Goal: Transaction & Acquisition: Purchase product/service

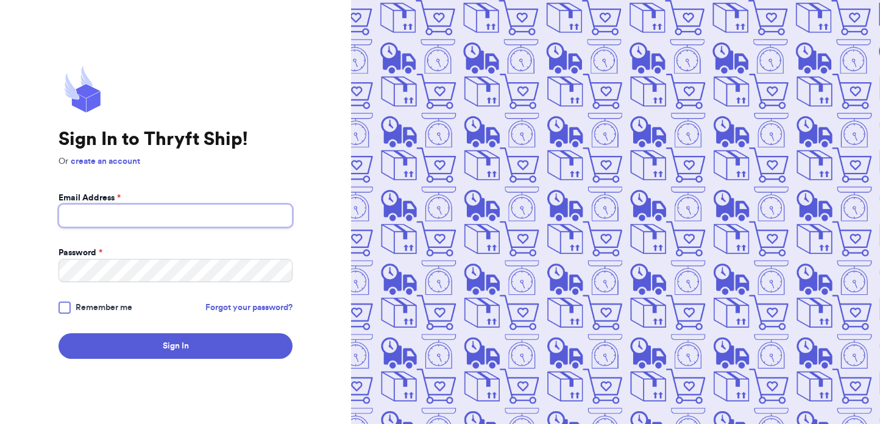
click at [210, 218] on input "Email Address *" at bounding box center [176, 215] width 234 height 23
click at [0, 424] on com-1password-button at bounding box center [0, 424] width 0 height 0
type input "info@savvycyberkids.org"
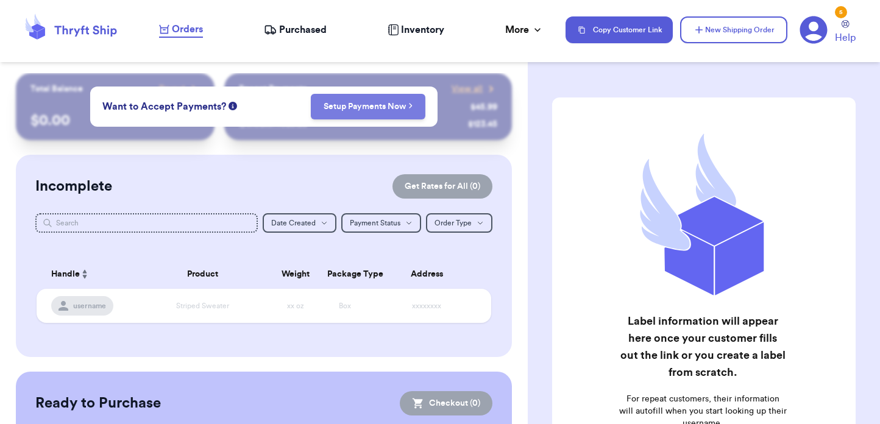
click at [365, 112] on link "Setup Payments Now" at bounding box center [369, 107] width 90 height 12
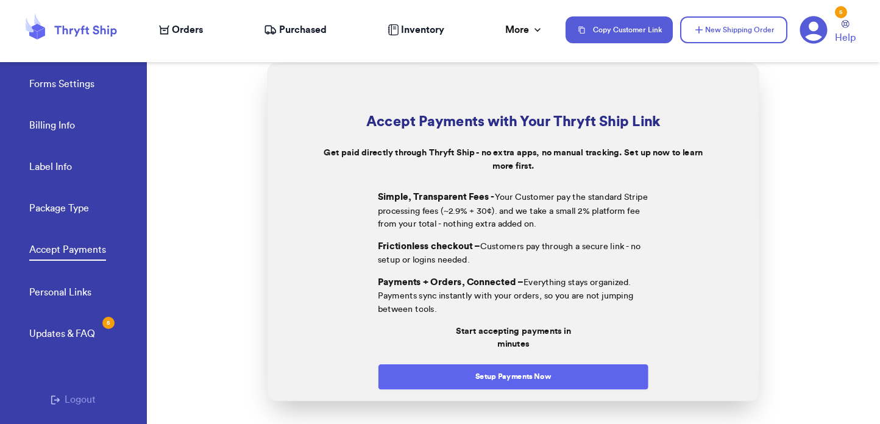
click at [497, 374] on button "Setup Payments Now" at bounding box center [513, 377] width 271 height 26
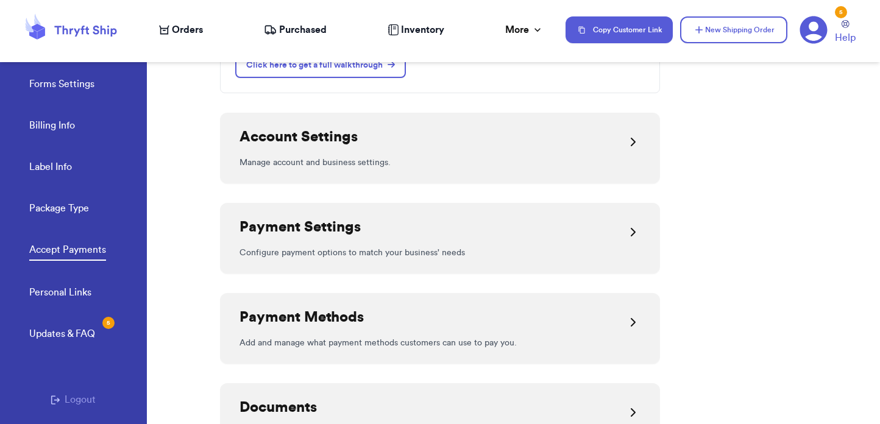
scroll to position [255, 0]
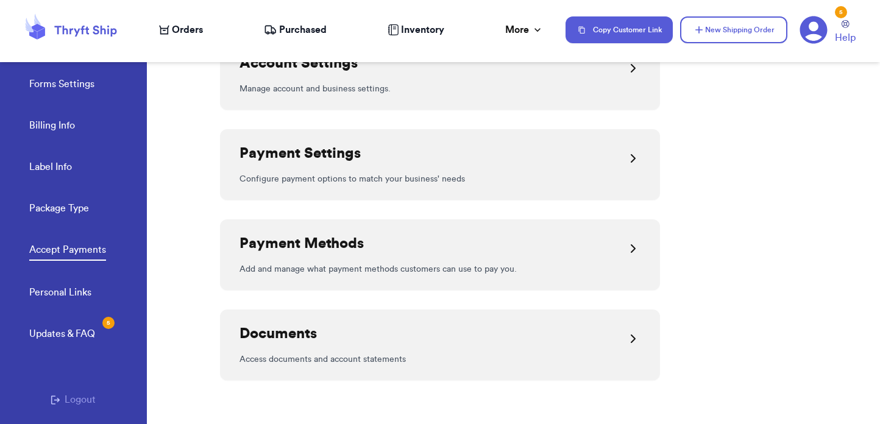
click at [352, 159] on h2 "Payment Settings" at bounding box center [300, 154] width 121 height 20
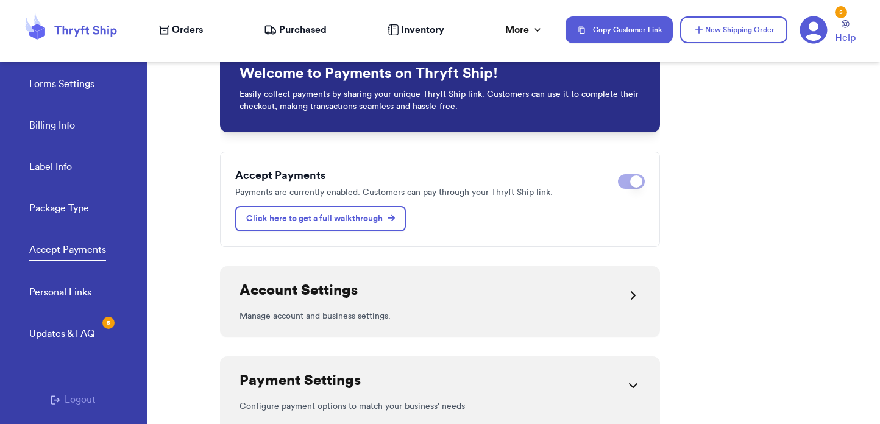
scroll to position [0, 0]
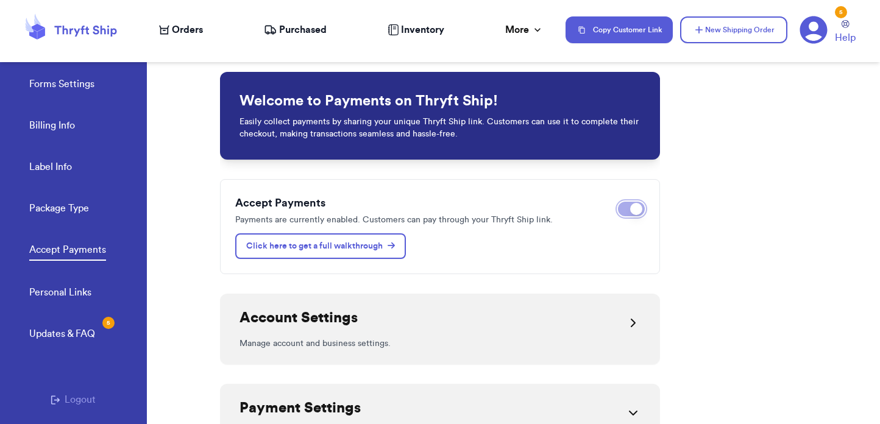
click at [627, 209] on button "Disable payments" at bounding box center [631, 209] width 27 height 15
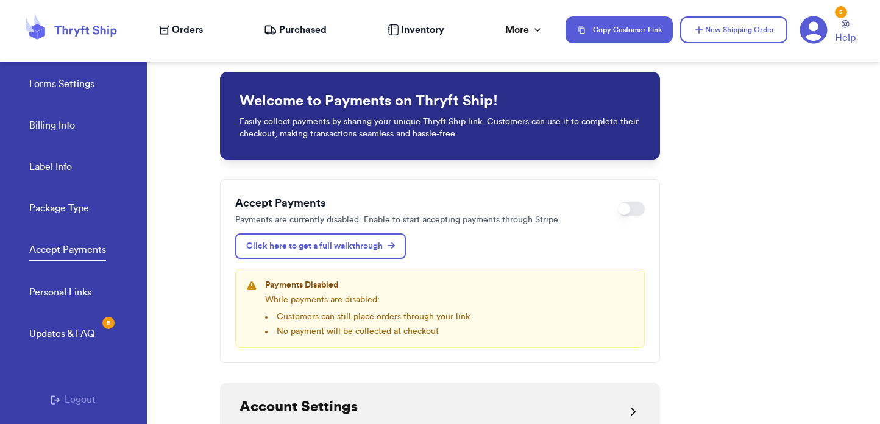
click at [394, 29] on icon at bounding box center [393, 29] width 11 height 11
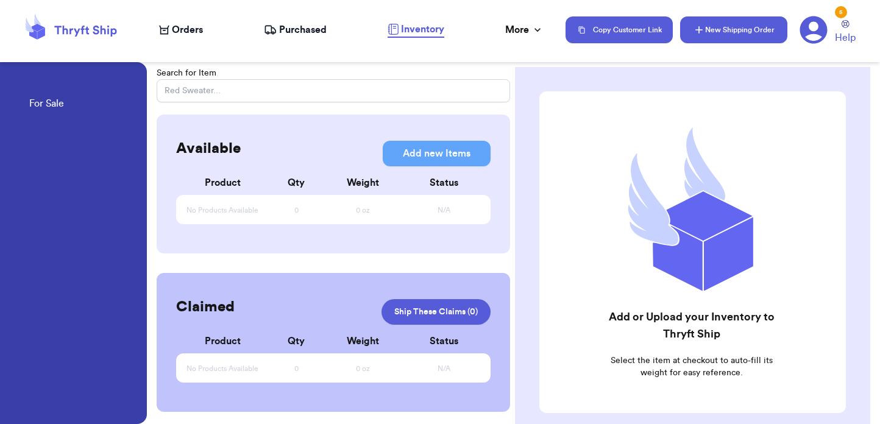
click at [721, 26] on button "New Shipping Order" at bounding box center [733, 29] width 107 height 27
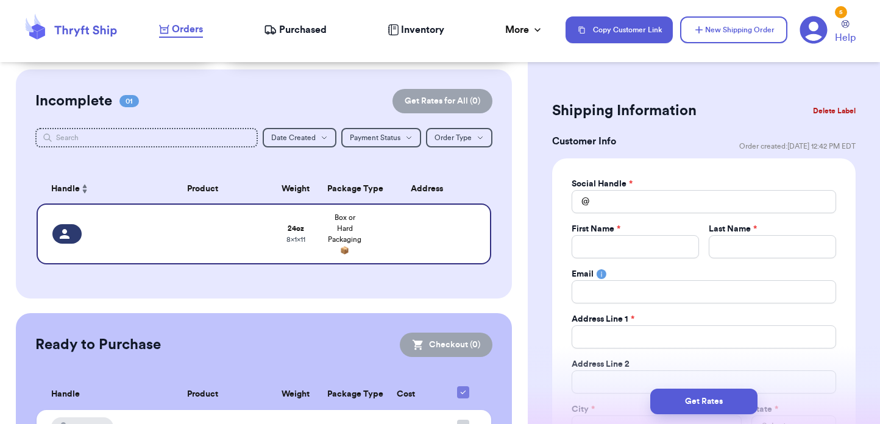
scroll to position [87, 0]
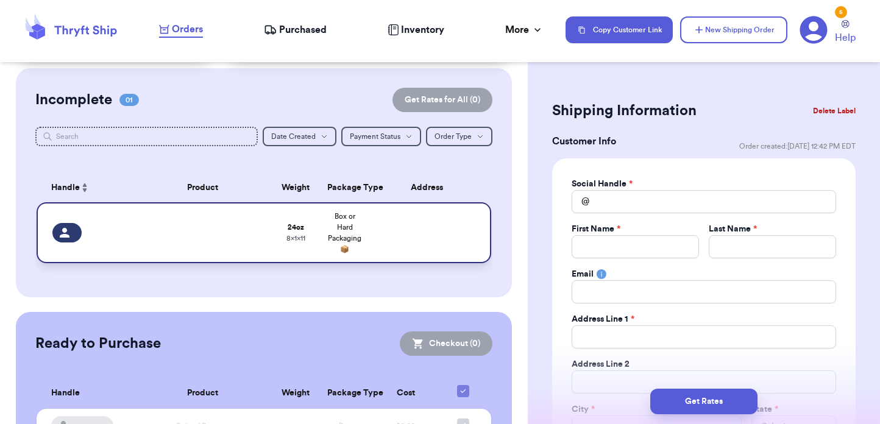
click at [428, 246] on td at bounding box center [430, 232] width 123 height 61
click at [618, 244] on input "Total Amount Paid" at bounding box center [635, 246] width 127 height 23
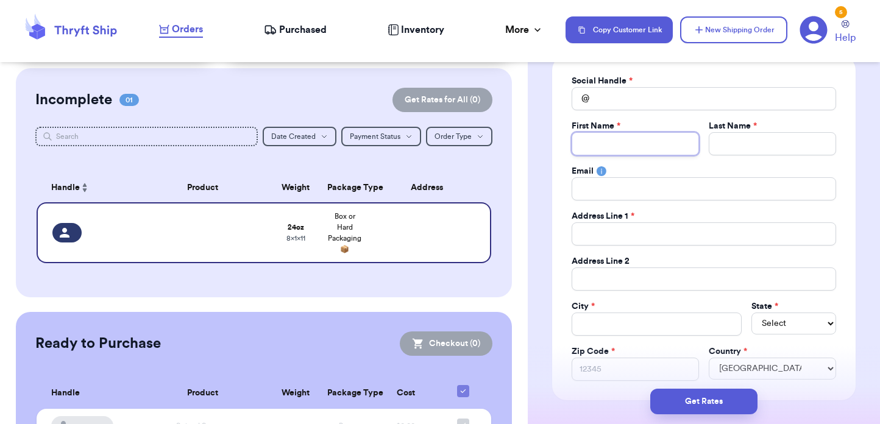
scroll to position [105, 0]
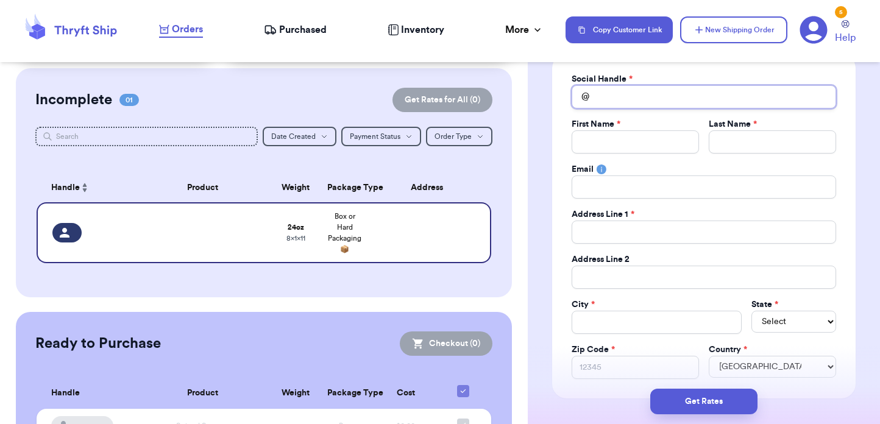
click at [612, 95] on input "Total Amount Paid" at bounding box center [704, 96] width 265 height 23
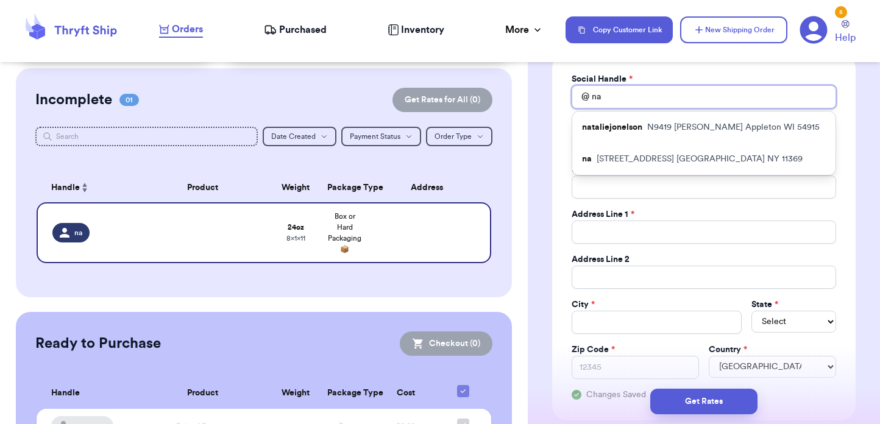
type input "na"
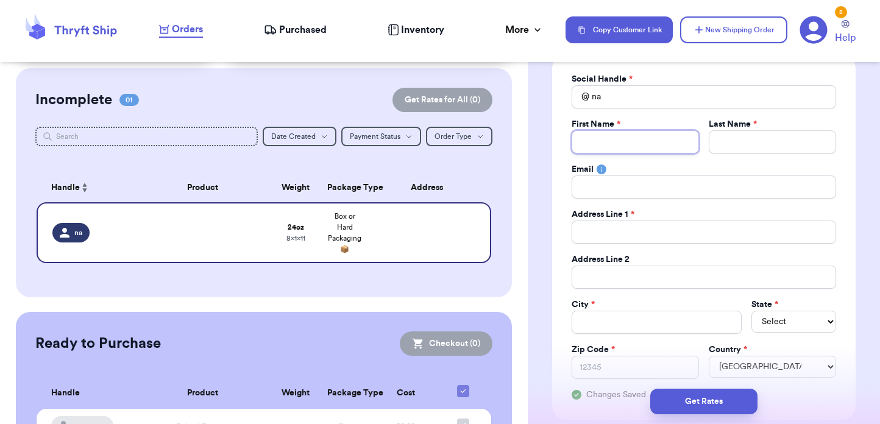
click at [613, 145] on input "Total Amount Paid" at bounding box center [635, 141] width 127 height 23
type input "[PERSON_NAME]"
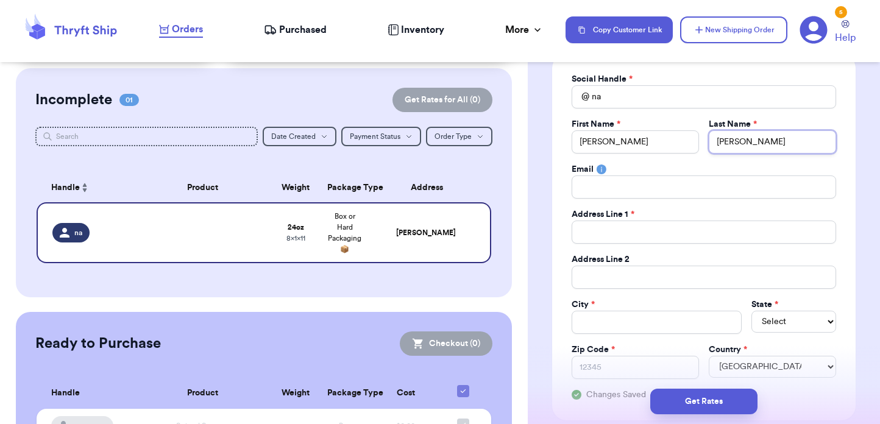
type input "[PERSON_NAME]"
click at [558, 208] on div "Social Handle * @ na First Name * [PERSON_NAME] Last Name * [PERSON_NAME] Email…" at bounding box center [704, 237] width 304 height 367
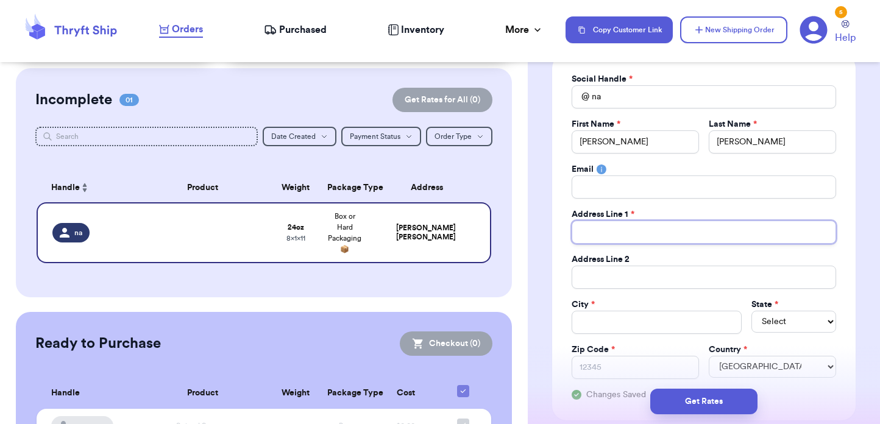
click at [665, 235] on input "Total Amount Paid" at bounding box center [704, 232] width 265 height 23
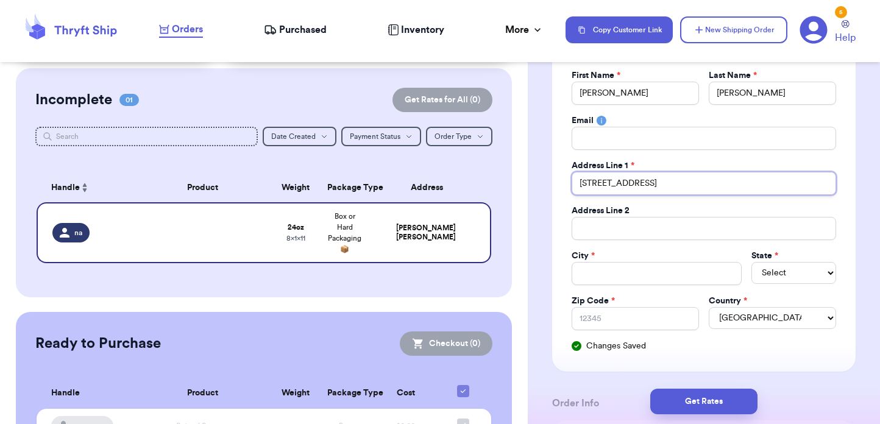
scroll to position [188, 0]
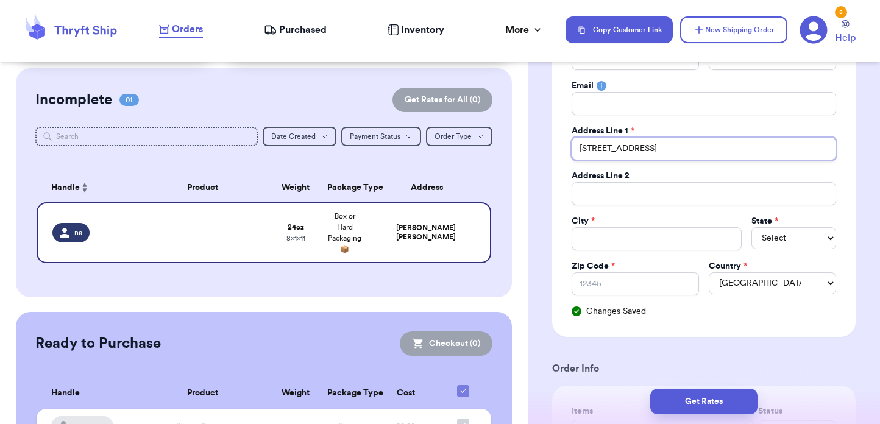
type input "[STREET_ADDRESS]"
click at [615, 243] on input "Total Amount Paid" at bounding box center [656, 238] width 169 height 23
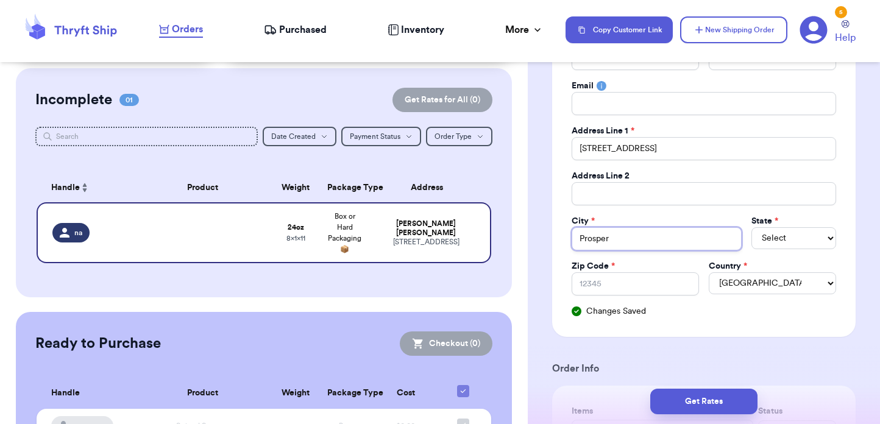
type input "Prosper"
select select "[GEOGRAPHIC_DATA]"
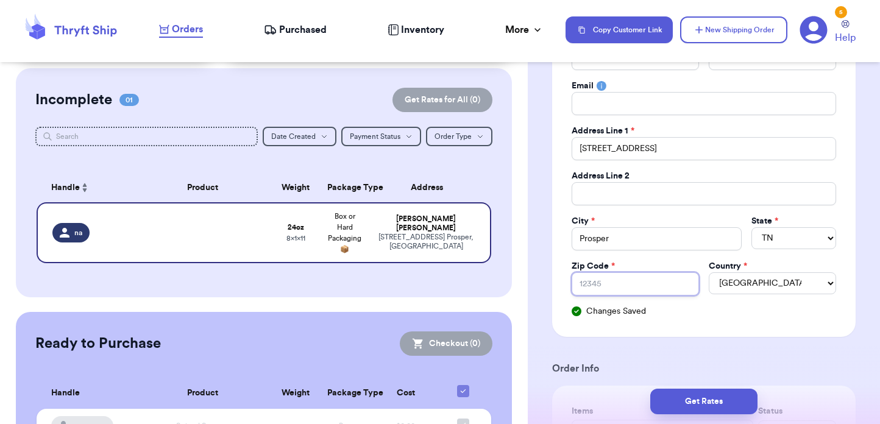
click at [595, 281] on input "Zip Code *" at bounding box center [635, 284] width 127 height 23
type input "75078"
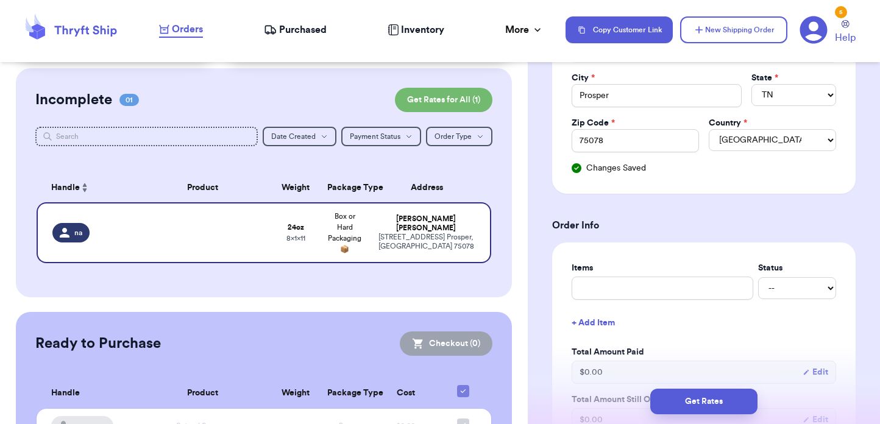
scroll to position [357, 0]
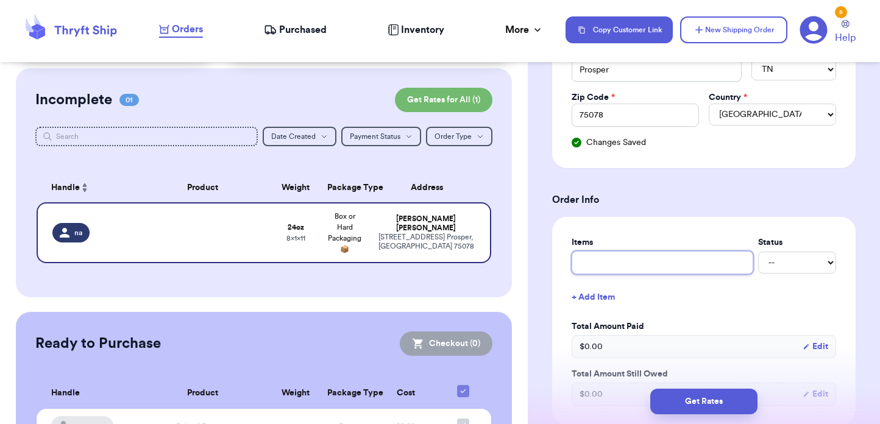
click at [651, 263] on input "text" at bounding box center [663, 262] width 182 height 23
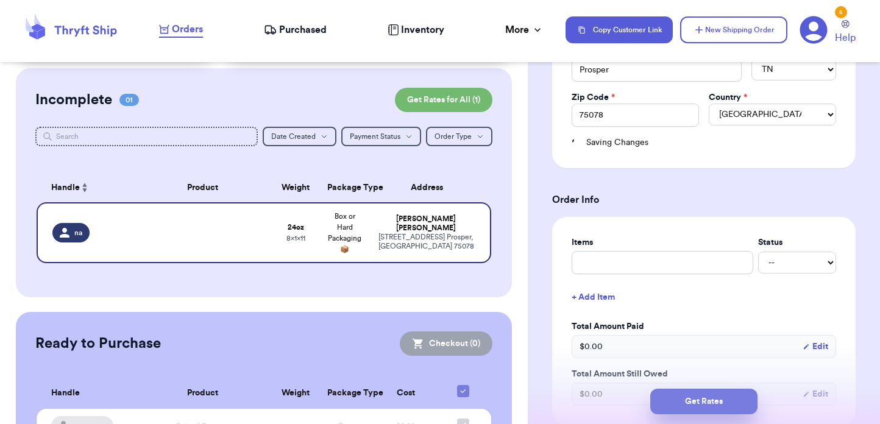
click at [683, 399] on button "Get Rates" at bounding box center [704, 402] width 107 height 26
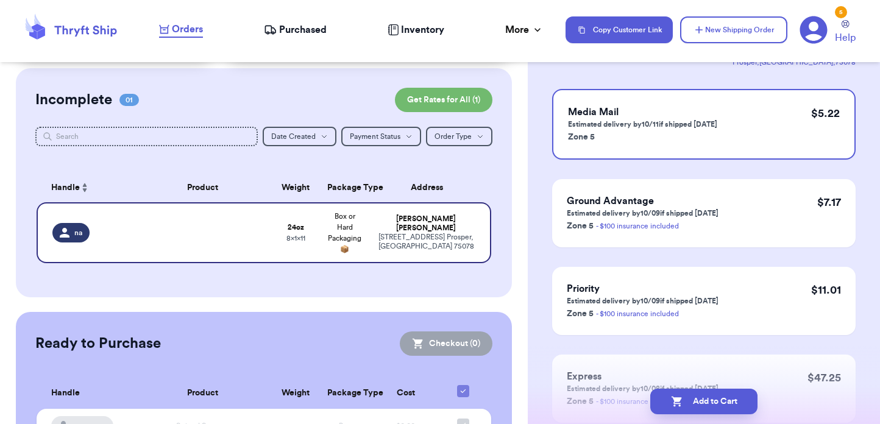
scroll to position [104, 0]
click at [701, 201] on h3 "Ground Advantage" at bounding box center [643, 203] width 152 height 15
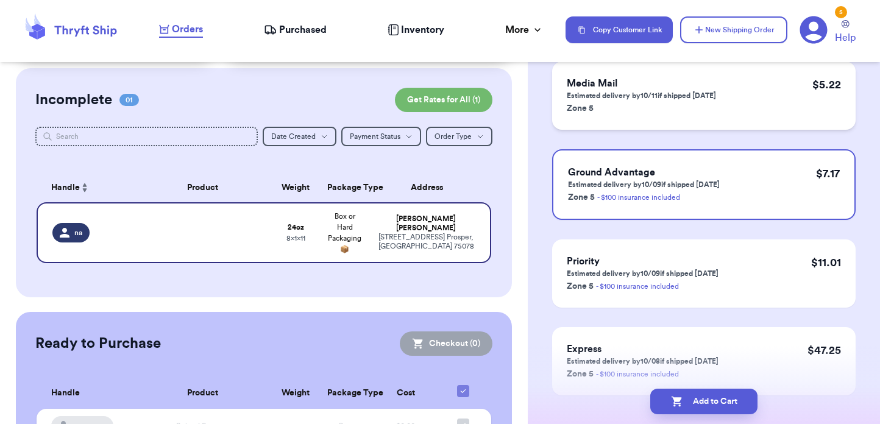
scroll to position [190, 0]
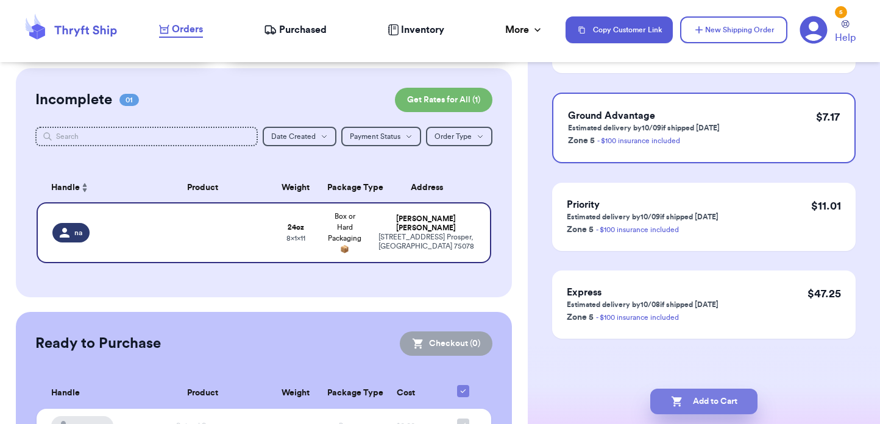
click at [719, 403] on button "Add to Cart" at bounding box center [704, 402] width 107 height 26
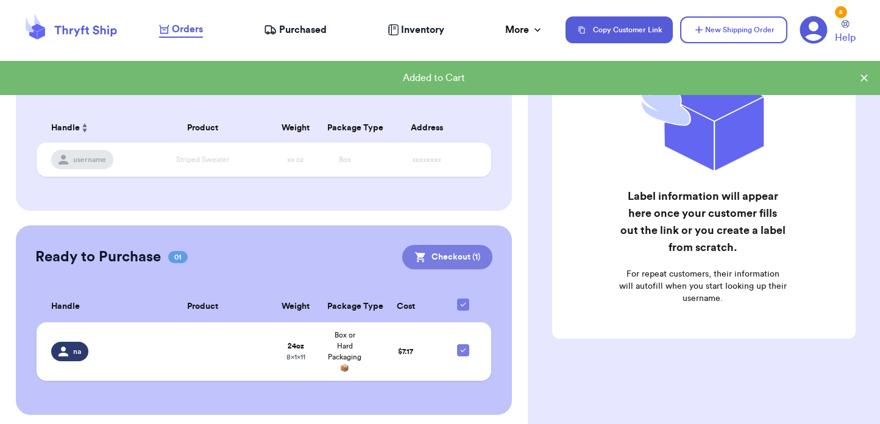
scroll to position [151, 0]
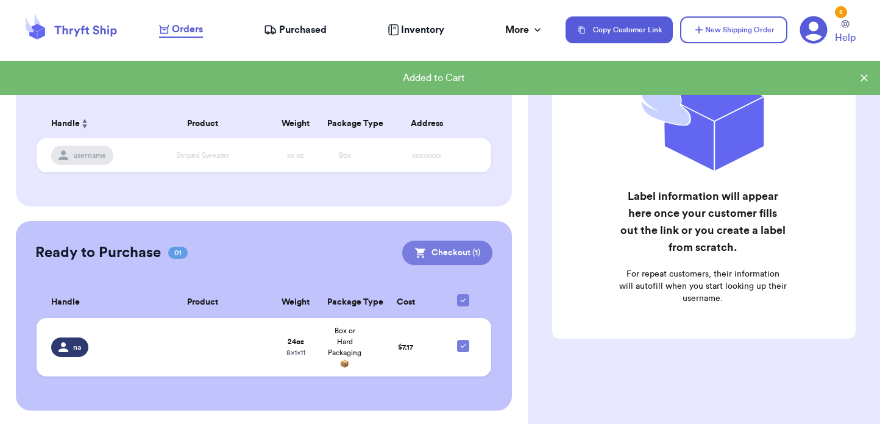
click at [440, 254] on button "Checkout ( 1 )" at bounding box center [447, 253] width 90 height 24
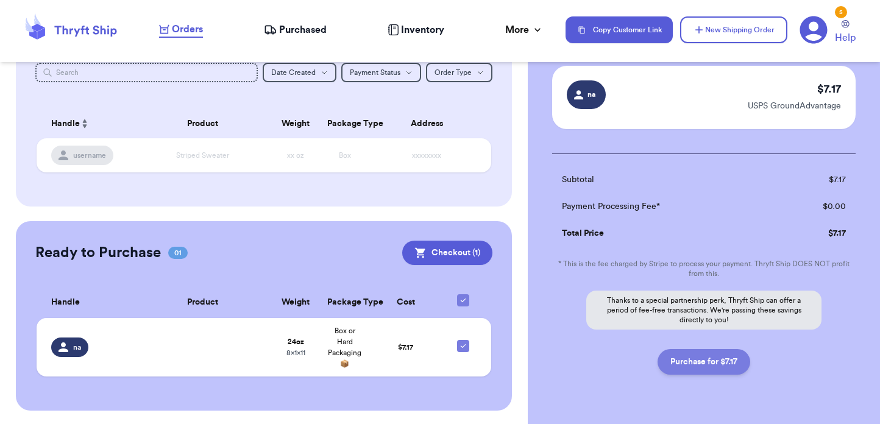
scroll to position [121, 0]
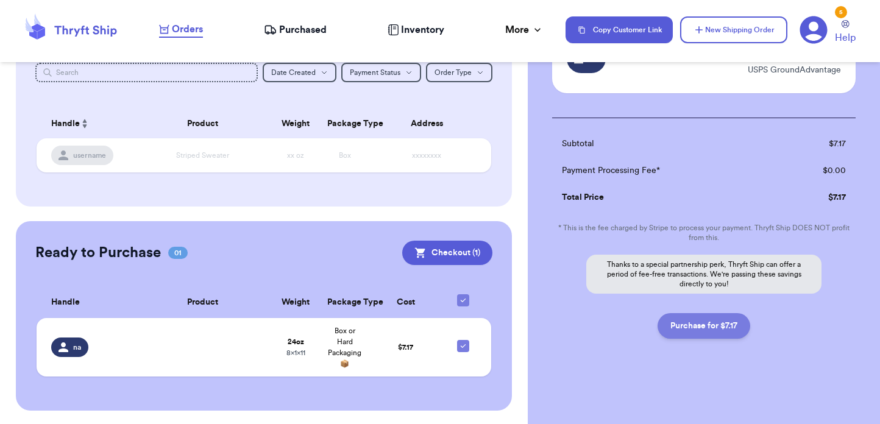
click at [689, 324] on button "Purchase for $7.17" at bounding box center [704, 326] width 93 height 26
checkbox input "false"
checkbox input "true"
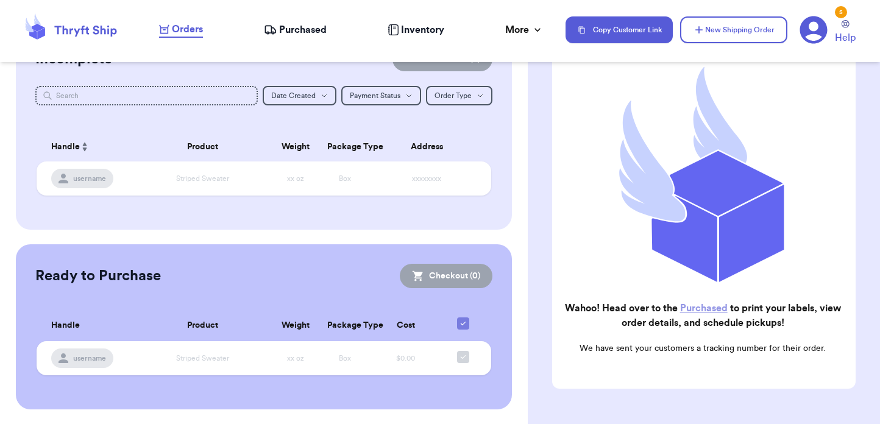
scroll to position [126, 0]
click at [707, 316] on h2 "Wahoo! Head over to the Purchased to print your labels, view order details, and…" at bounding box center [703, 315] width 282 height 29
click at [704, 313] on link "Purchased" at bounding box center [704, 309] width 48 height 10
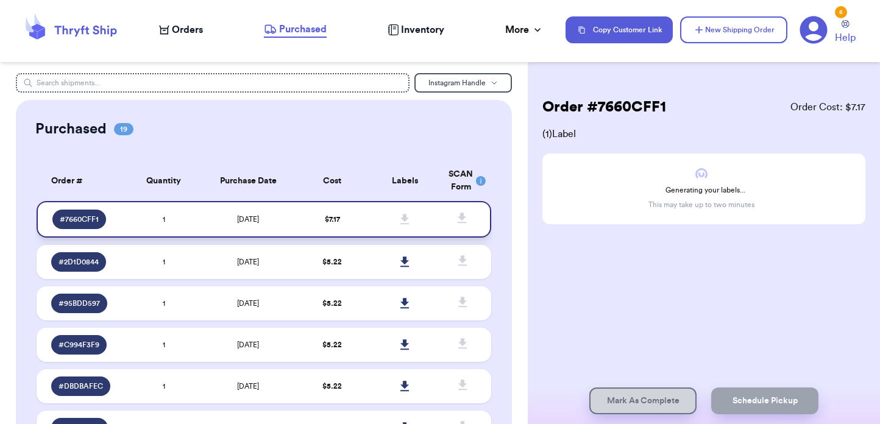
click at [79, 226] on div "# 7660CFF1" at bounding box center [79, 220] width 54 height 20
click at [688, 198] on div "Generating your labels... This may take up to two minutes" at bounding box center [704, 189] width 323 height 71
click at [364, 252] on td "$ 5.22" at bounding box center [332, 262] width 73 height 34
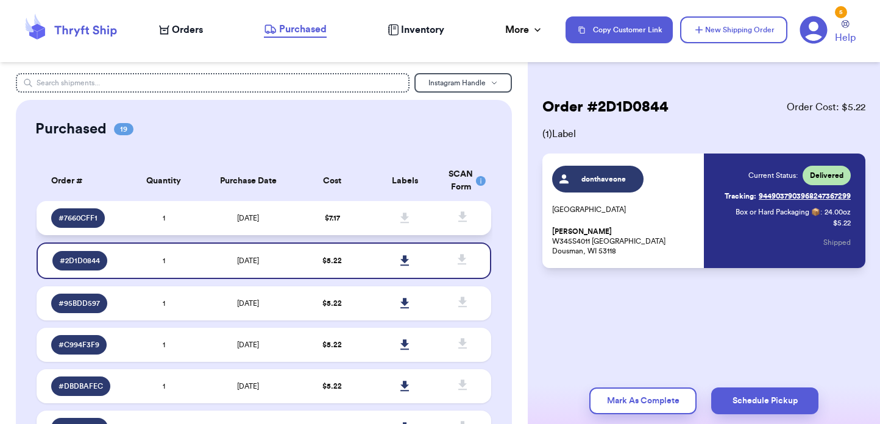
click at [358, 228] on td "$ 7.17" at bounding box center [332, 218] width 73 height 34
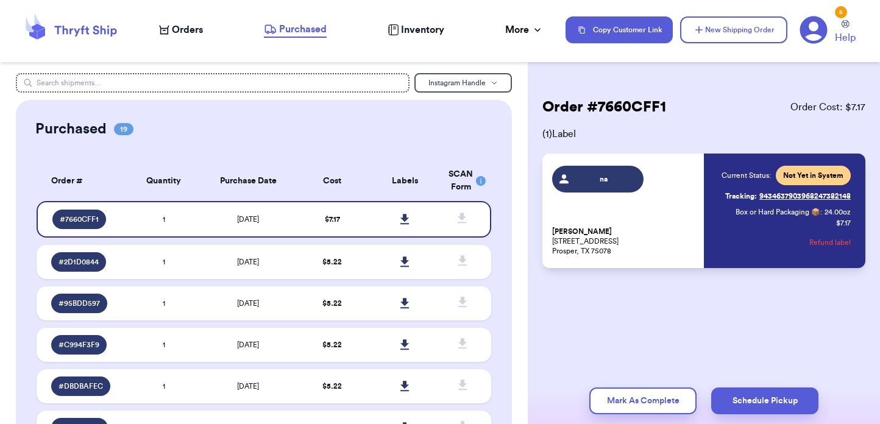
click at [697, 204] on div "na [PERSON_NAME] [STREET_ADDRESS][PERSON_NAME]" at bounding box center [624, 211] width 144 height 90
click at [401, 215] on icon at bounding box center [405, 219] width 9 height 11
